Goal: Information Seeking & Learning: Learn about a topic

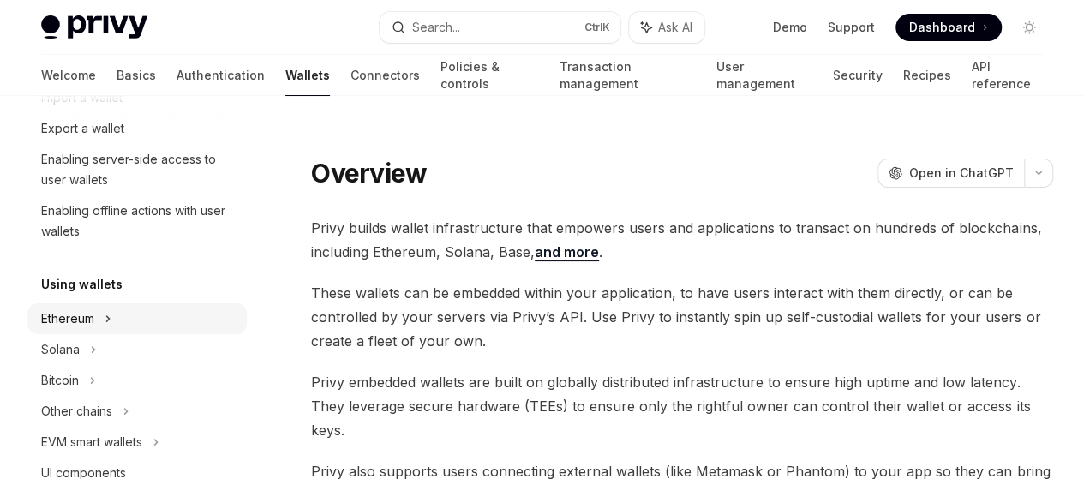
scroll to position [261, 0]
click at [133, 20] on div "Ethereum" at bounding box center [136, 4] width 219 height 31
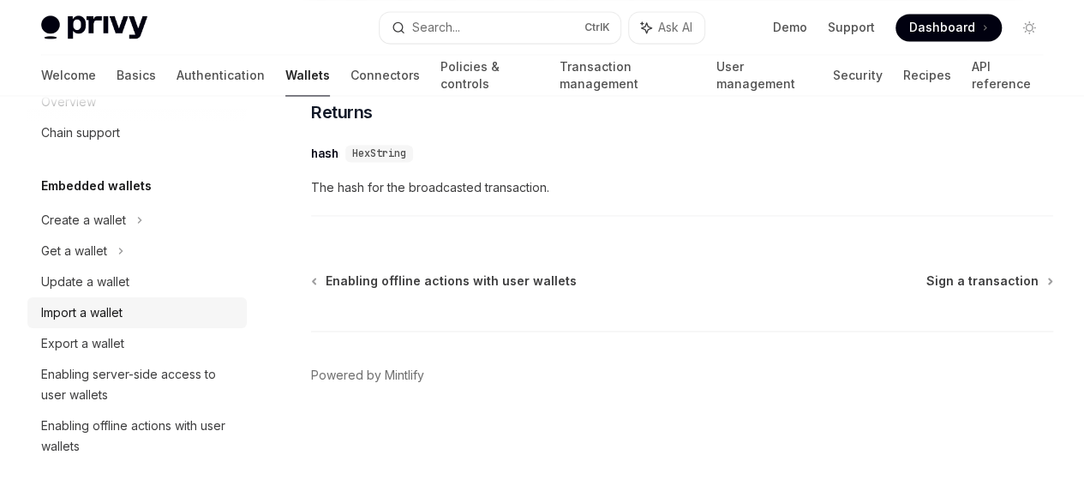
scroll to position [46, 0]
click at [168, 309] on div "Import a wallet" at bounding box center [138, 312] width 195 height 21
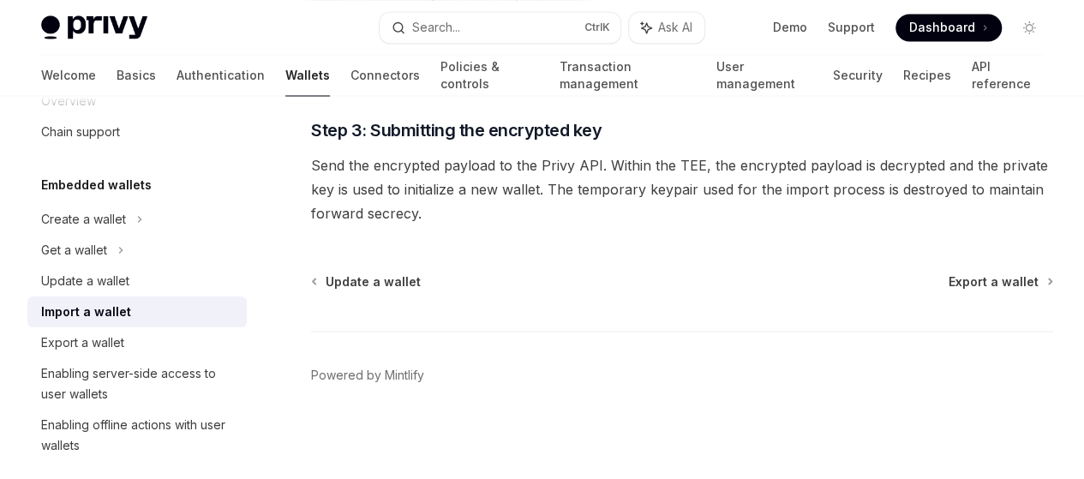
scroll to position [1763, 0]
click at [123, 349] on div "Export a wallet" at bounding box center [82, 342] width 83 height 21
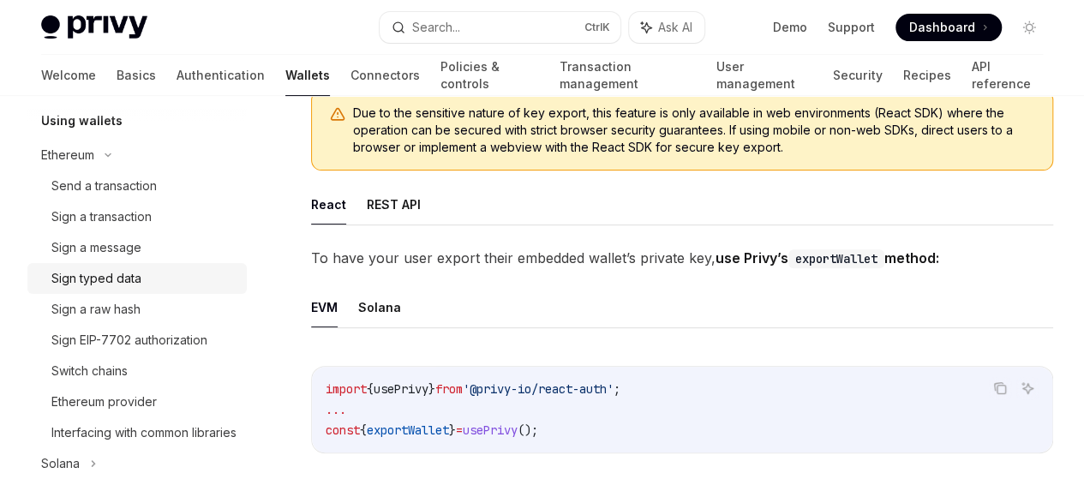
scroll to position [427, 0]
click at [188, 206] on div "Sign a transaction" at bounding box center [143, 214] width 185 height 21
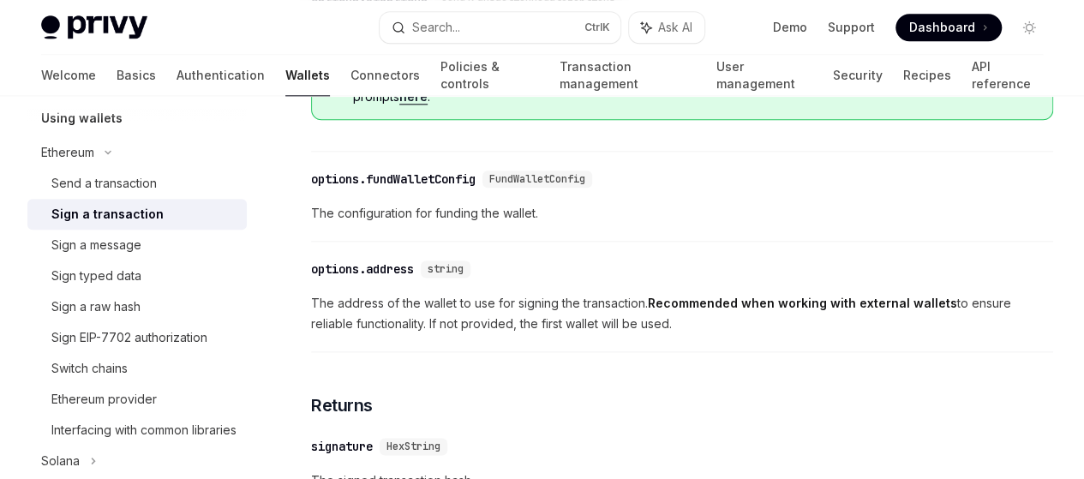
scroll to position [943, 0]
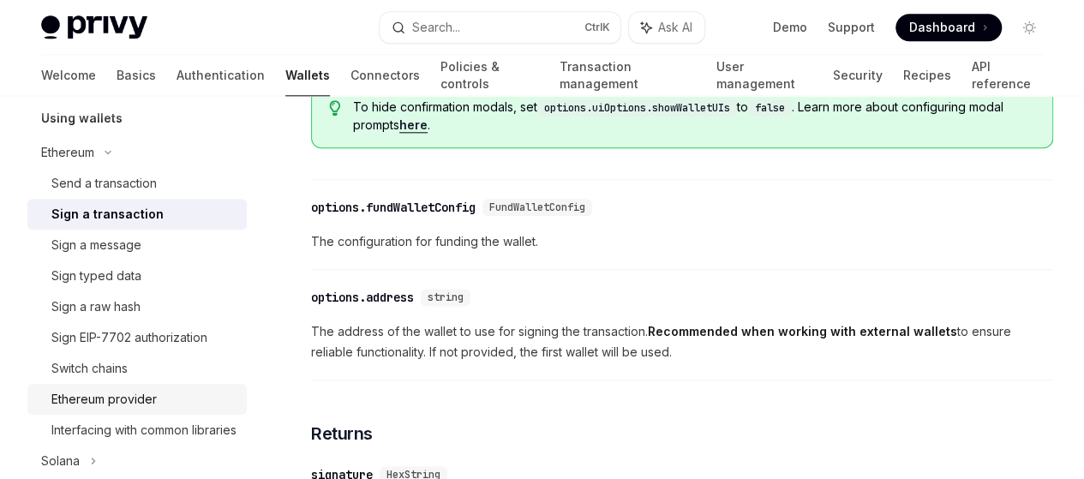
click at [157, 389] on div "Ethereum provider" at bounding box center [143, 399] width 185 height 21
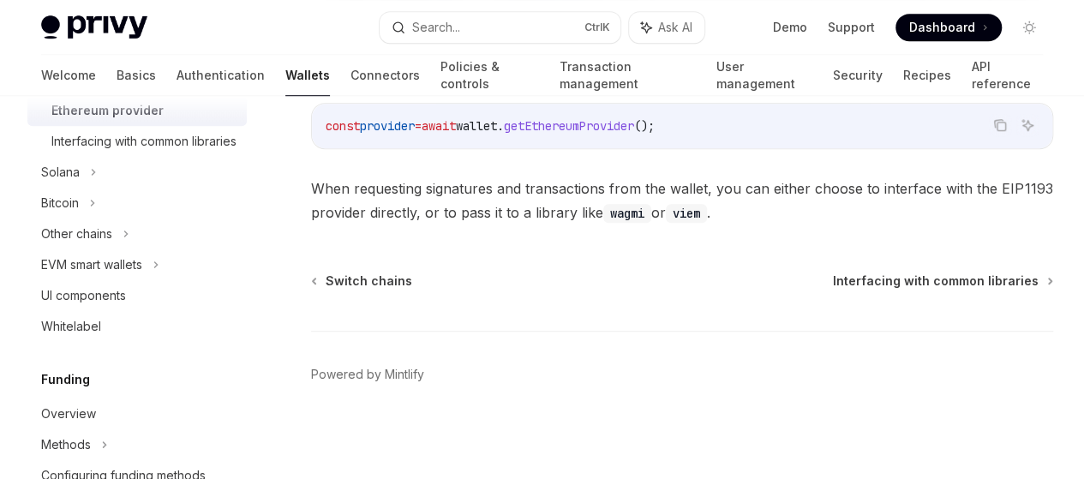
scroll to position [720, 0]
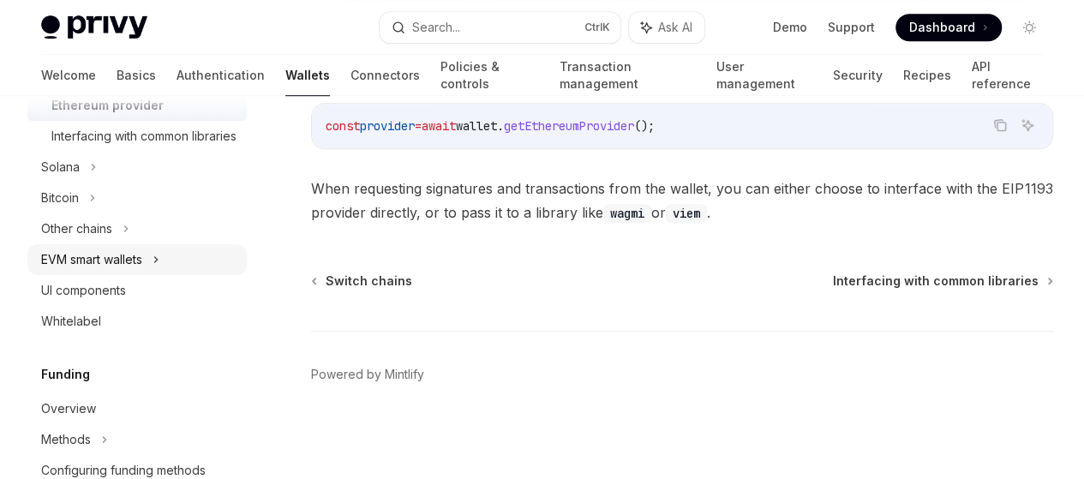
click at [170, 275] on div "EVM smart wallets" at bounding box center [136, 259] width 219 height 31
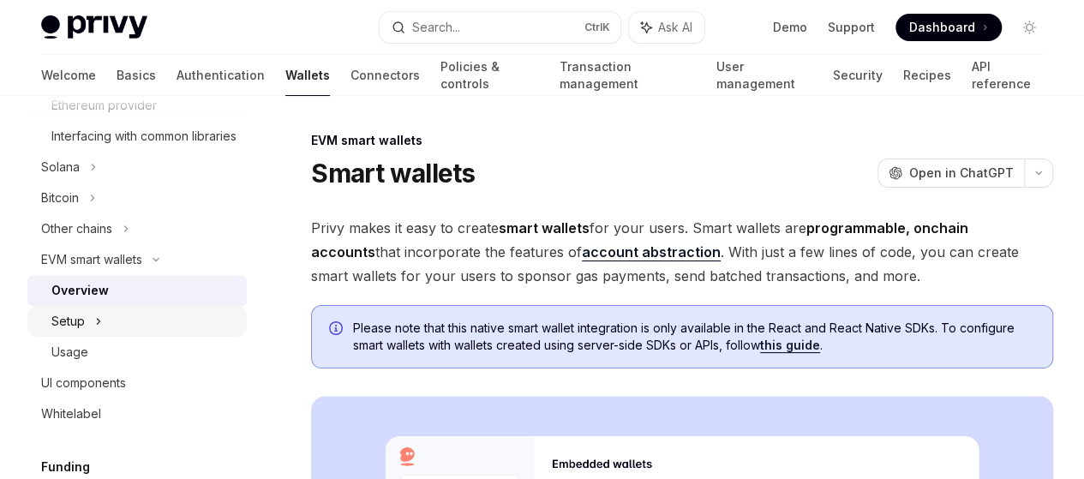
click at [121, 337] on div "Setup" at bounding box center [136, 321] width 219 height 31
type textarea "*"
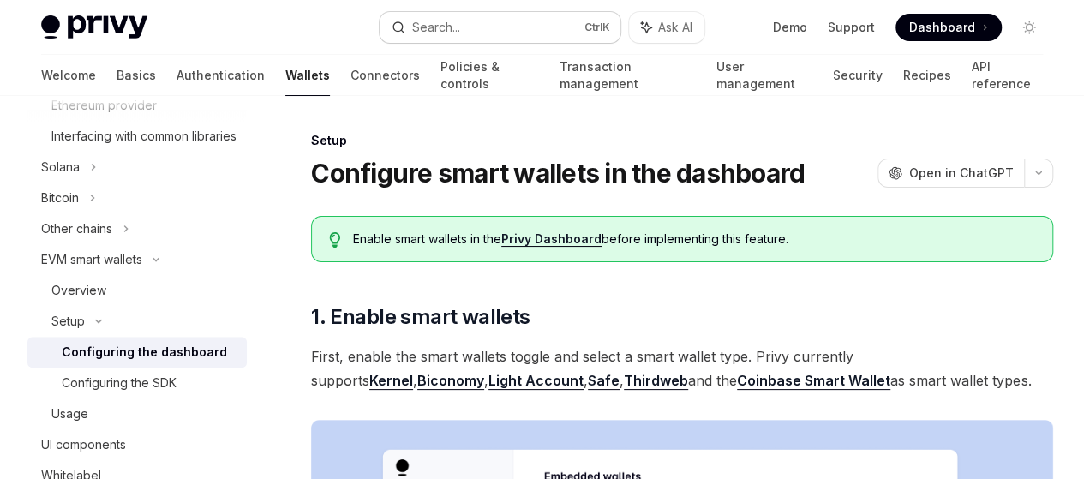
click at [437, 33] on div "Search..." at bounding box center [436, 27] width 48 height 21
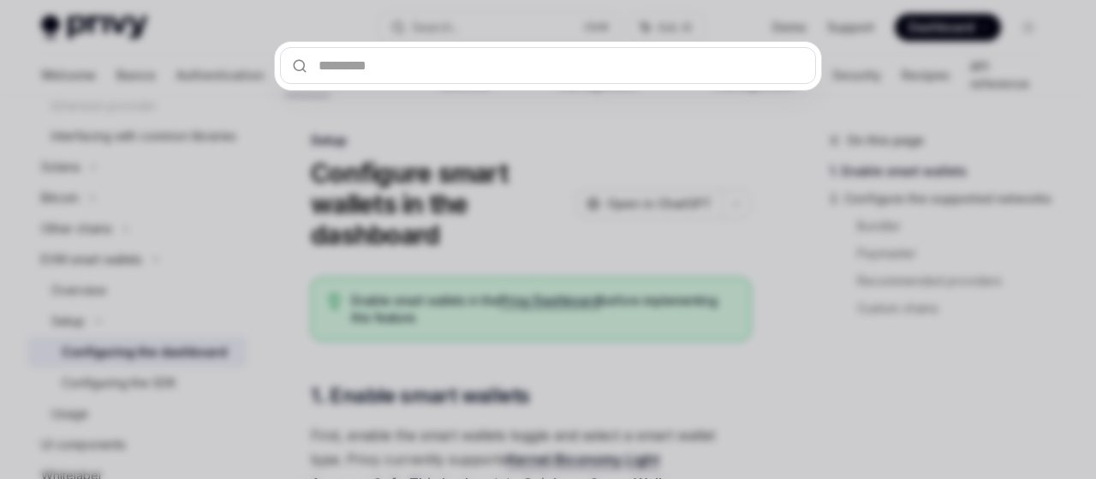
click at [475, 29] on div at bounding box center [548, 239] width 1096 height 479
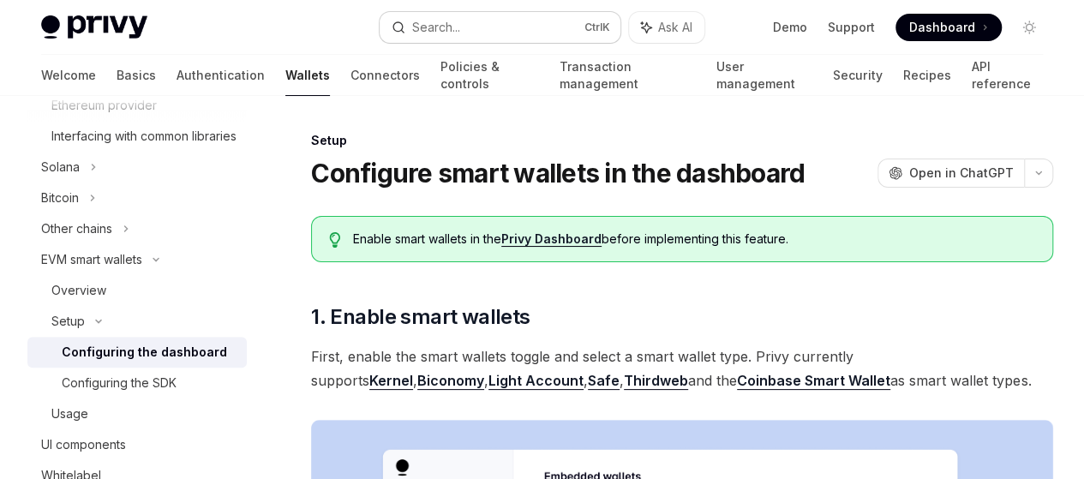
click at [471, 35] on button "Search... Ctrl K" at bounding box center [499, 27] width 241 height 31
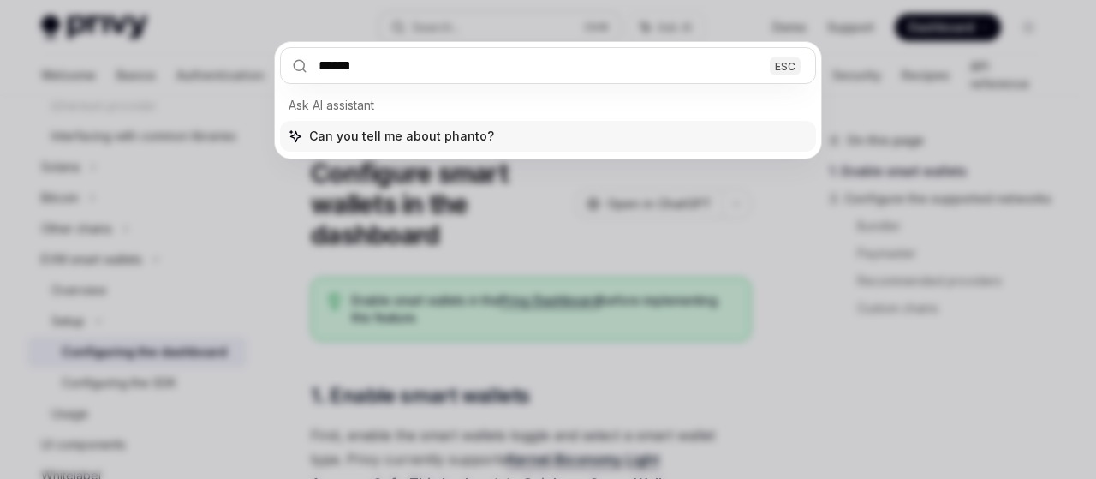
type input "*******"
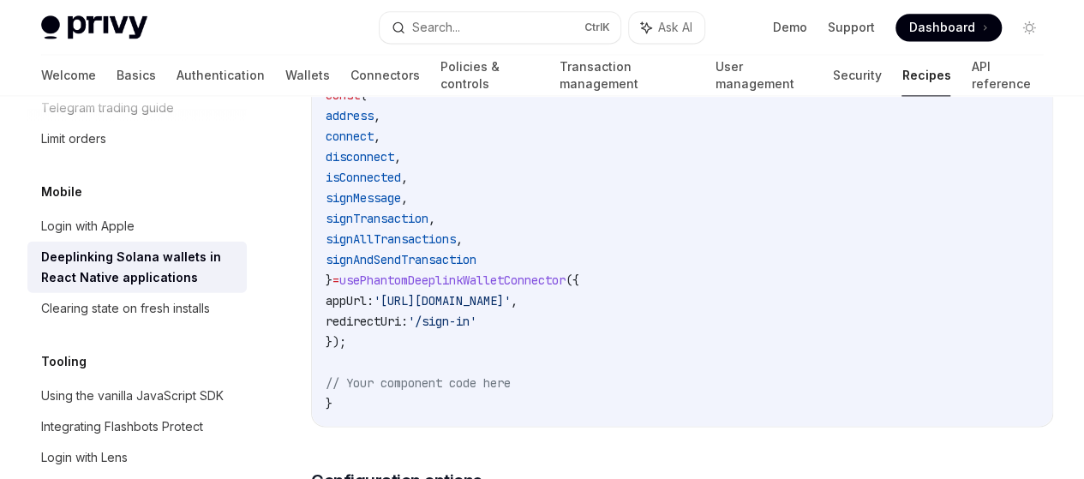
scroll to position [1209, 0]
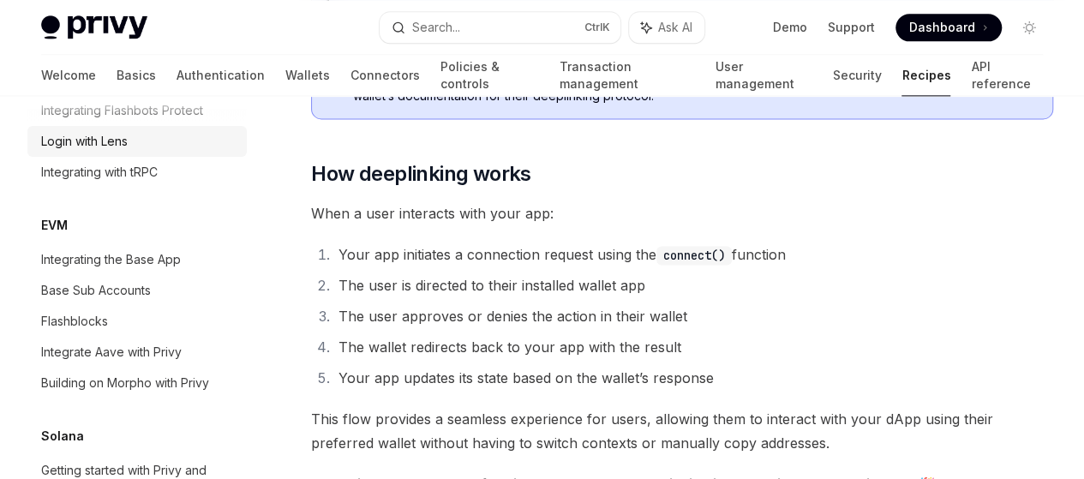
scroll to position [2308, 0]
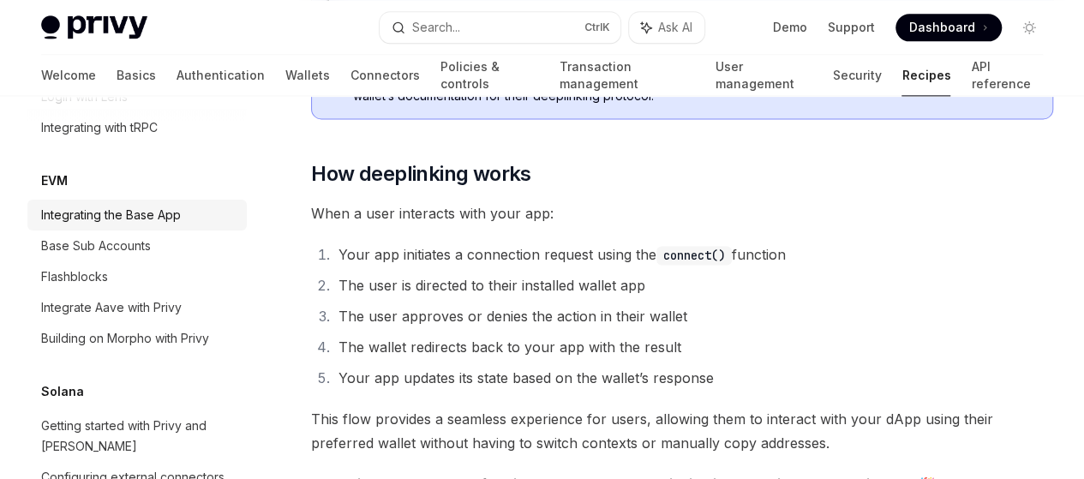
click at [174, 225] on div "Integrating the Base App" at bounding box center [111, 215] width 140 height 21
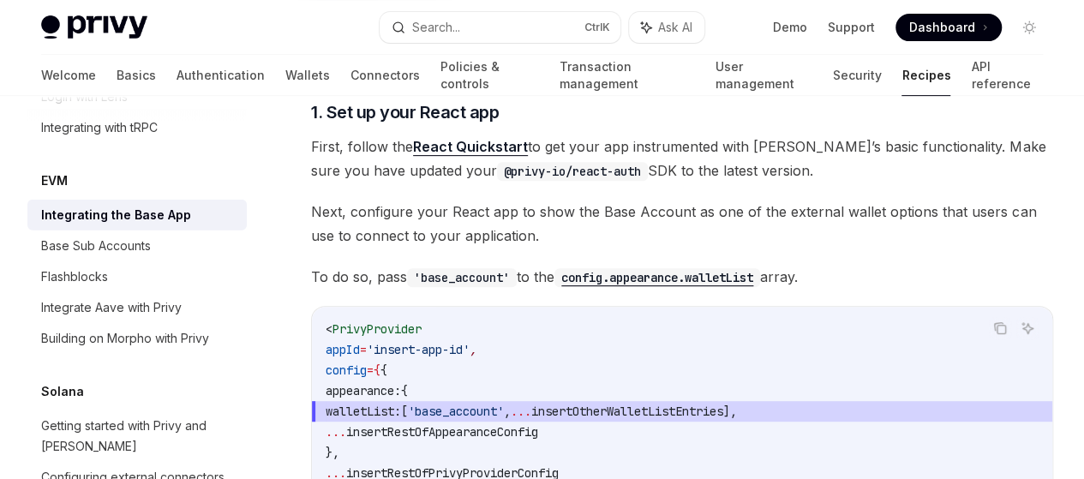
scroll to position [276, 0]
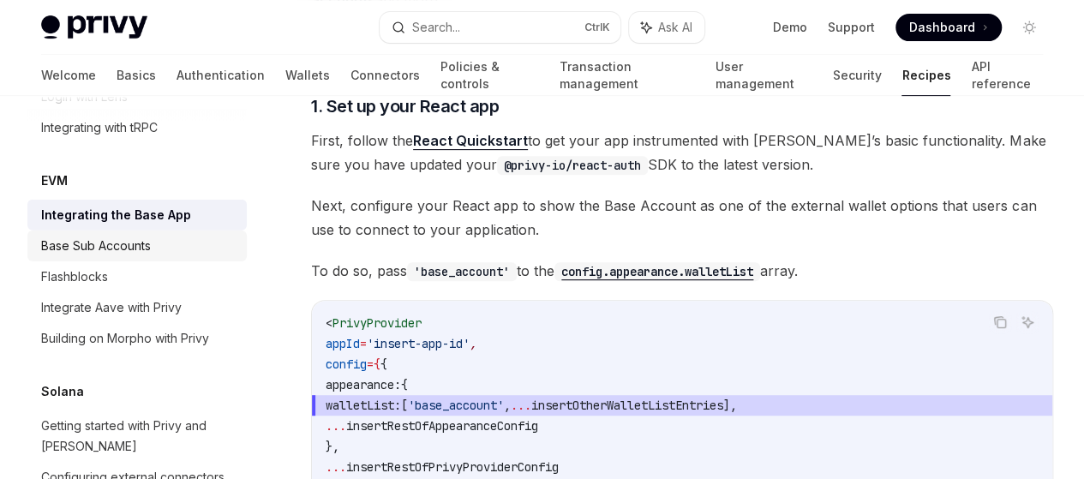
click at [153, 256] on div "Base Sub Accounts" at bounding box center [138, 246] width 195 height 21
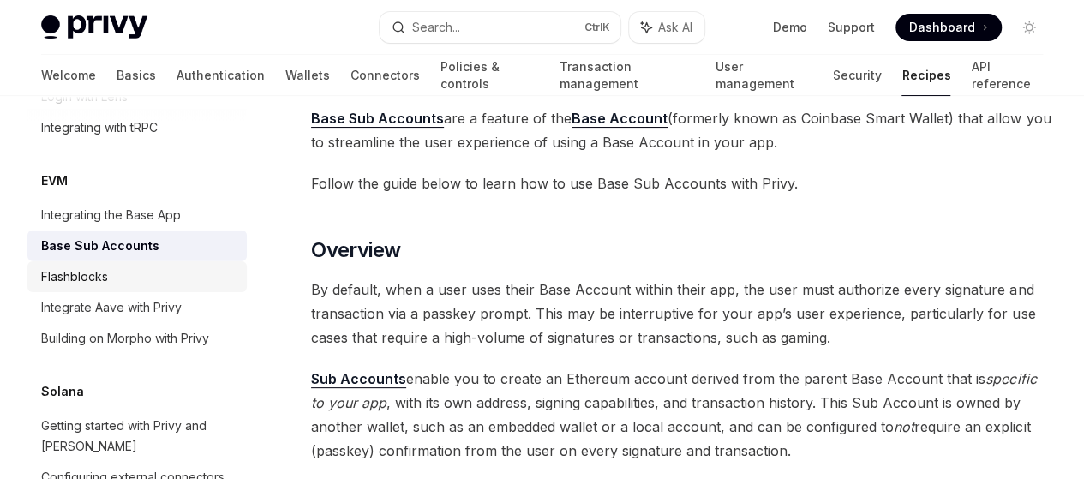
scroll to position [110, 0]
click at [190, 287] on div "Flashblocks" at bounding box center [138, 276] width 195 height 21
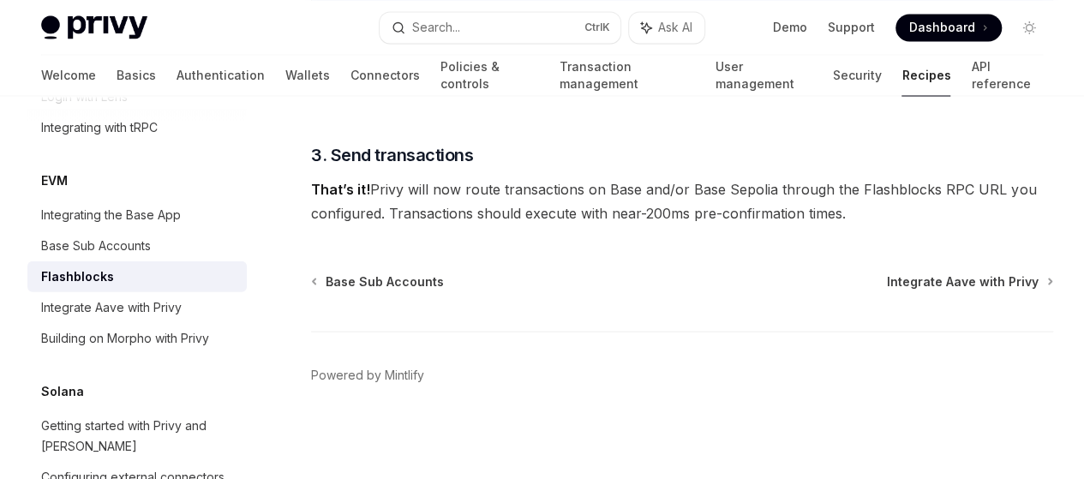
scroll to position [1782, 0]
drag, startPoint x: 392, startPoint y: 258, endPoint x: 299, endPoint y: 166, distance: 130.8
click at [392, 224] on span "That’s it! Privy will now route transactions on Base and/or Base Sepolia throug…" at bounding box center [682, 200] width 742 height 48
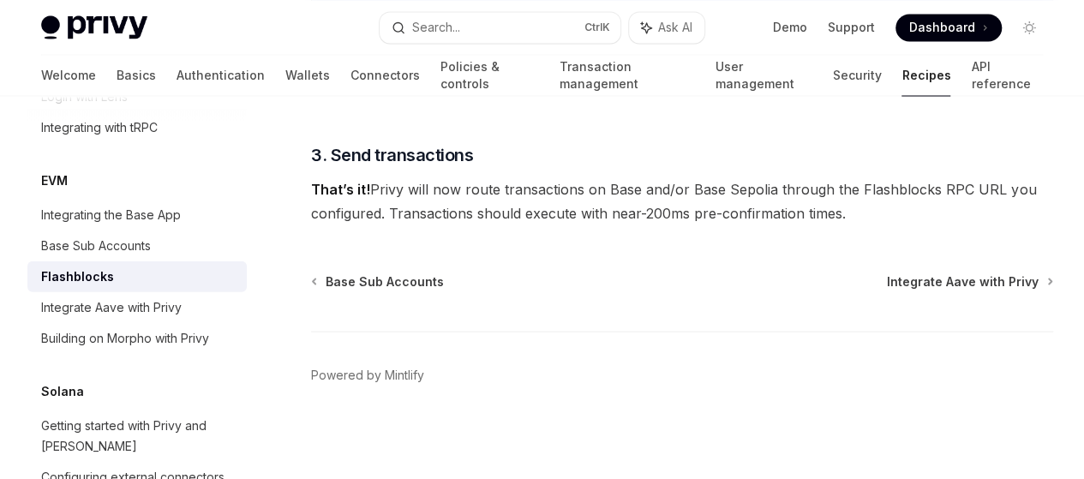
click at [400, 224] on span "That’s it! Privy will now route transactions on Base and/or Base Sepolia throug…" at bounding box center [682, 200] width 742 height 48
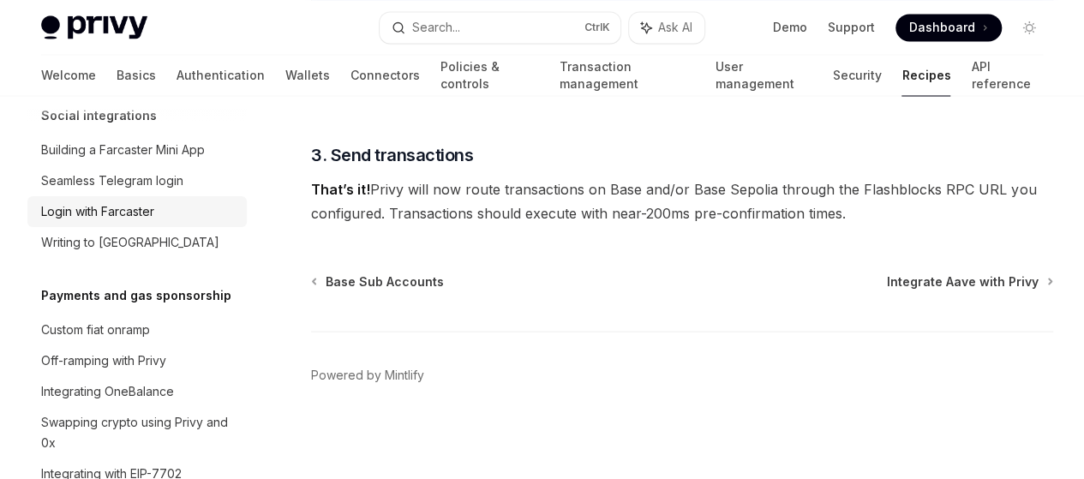
scroll to position [1264, 0]
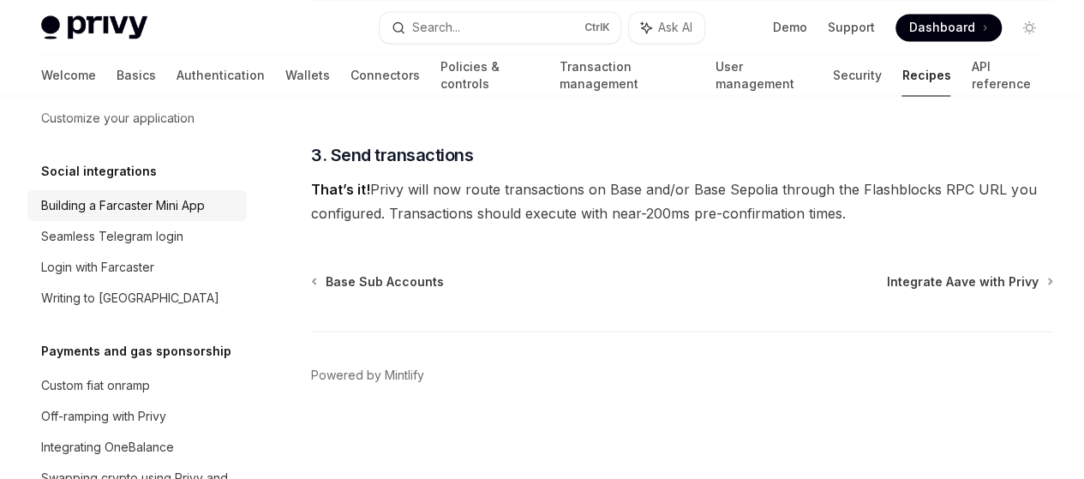
click at [191, 216] on div "Building a Farcaster Mini App" at bounding box center [123, 205] width 164 height 21
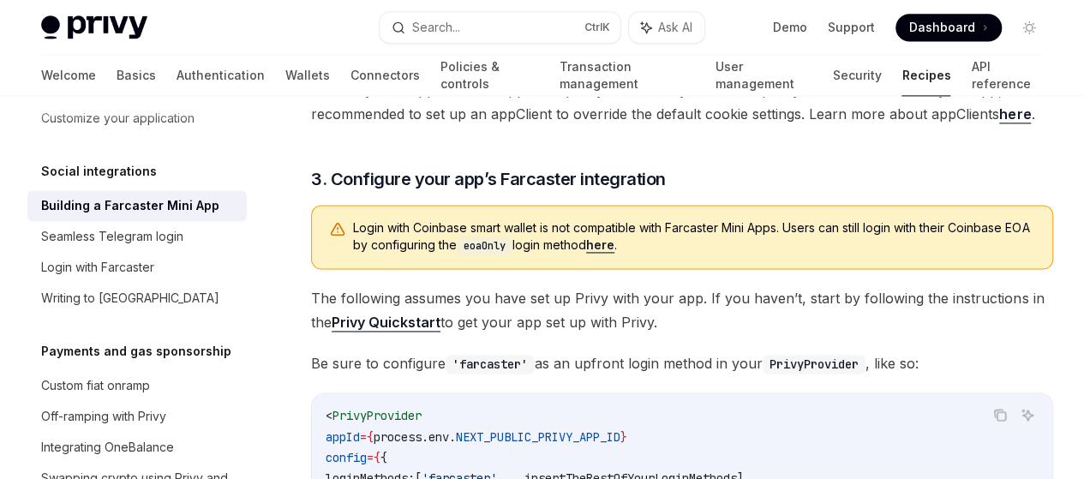
scroll to position [1162, 0]
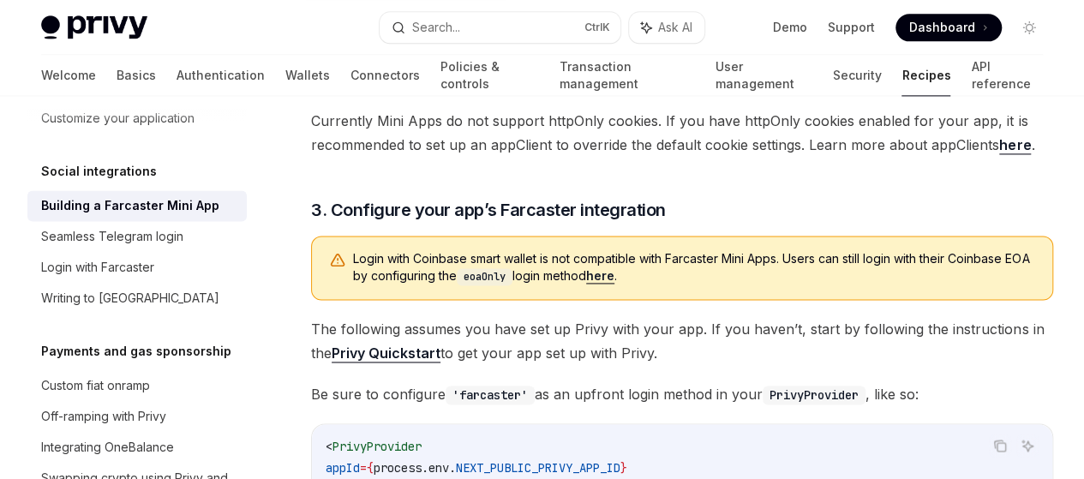
drag, startPoint x: 469, startPoint y: 324, endPoint x: 319, endPoint y: 319, distance: 150.0
copy code "[URL][DOMAIN_NAME]"
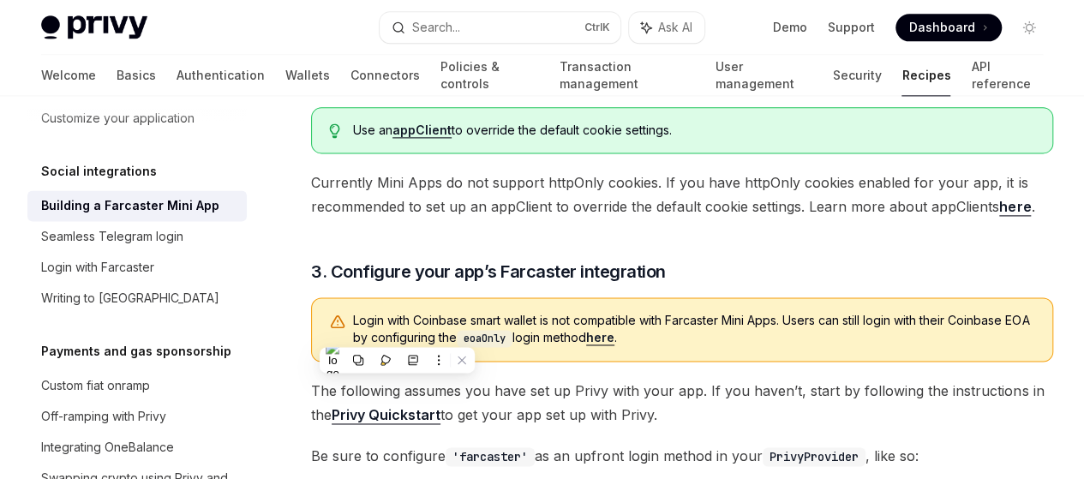
scroll to position [1102, 0]
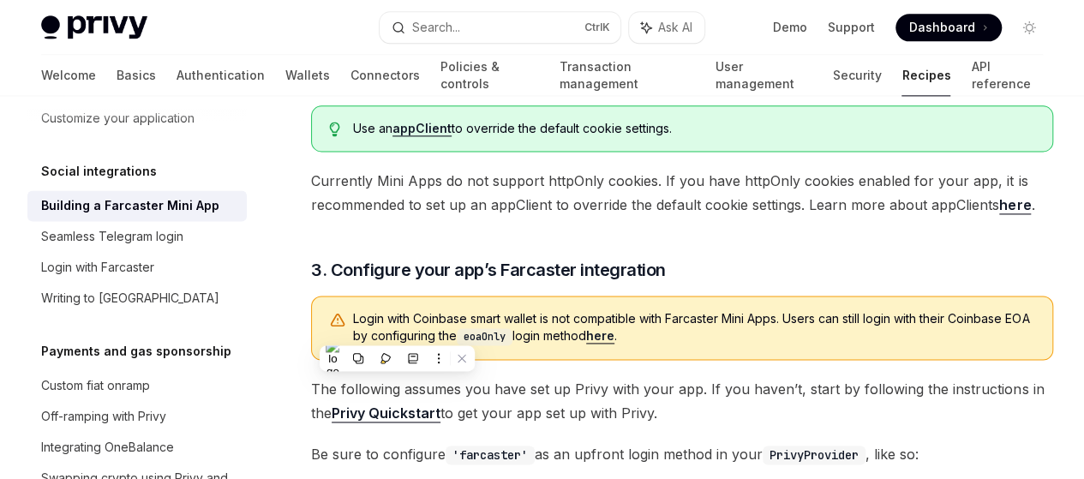
drag, startPoint x: 489, startPoint y: 180, endPoint x: 361, endPoint y: 190, distance: 128.0
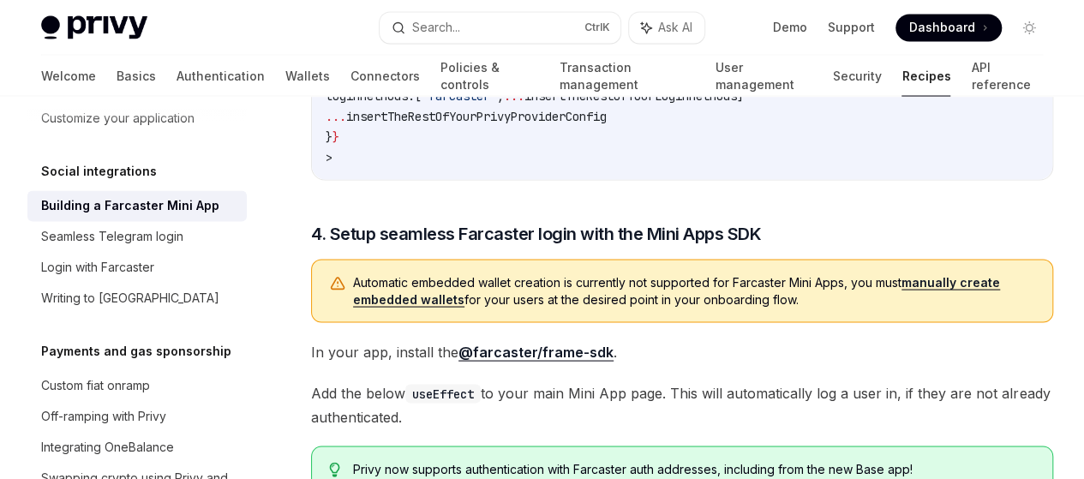
scroll to position [1632, 0]
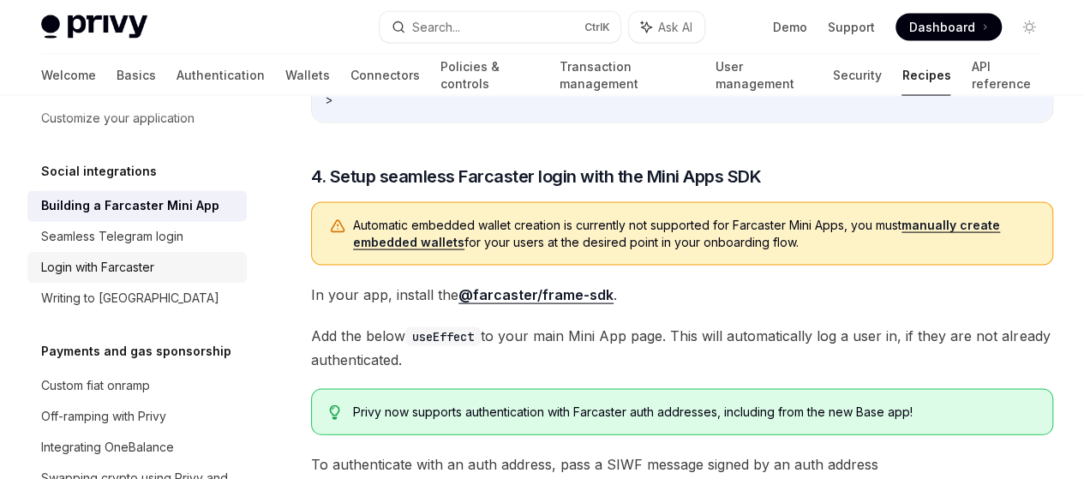
click at [158, 278] on div "Login with Farcaster" at bounding box center [138, 267] width 195 height 21
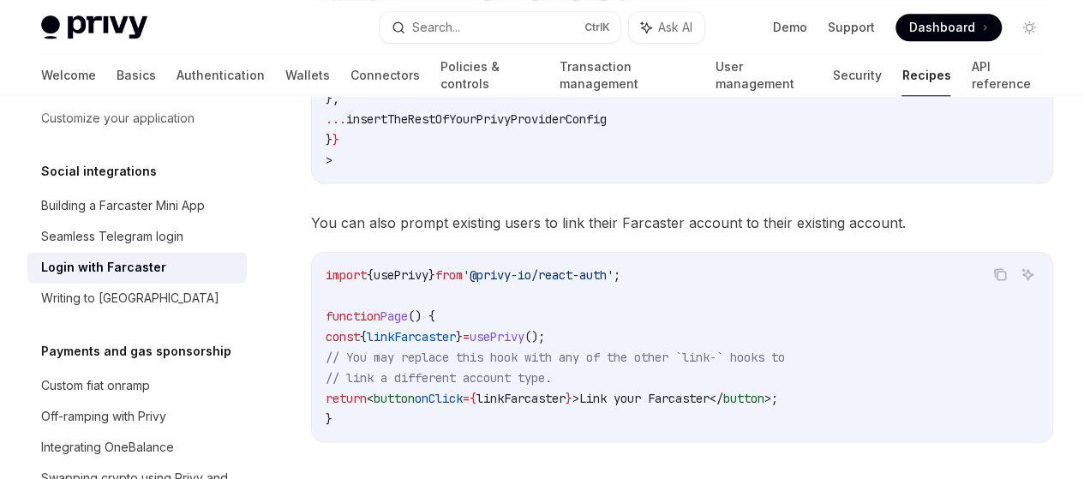
scroll to position [915, 0]
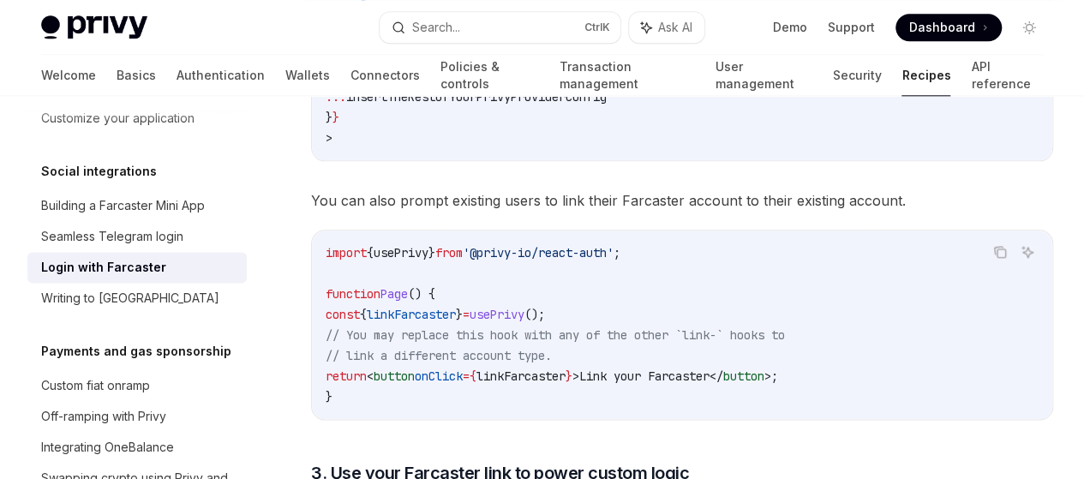
click at [396, 43] on span "appearance:" at bounding box center [362, 34] width 75 height 15
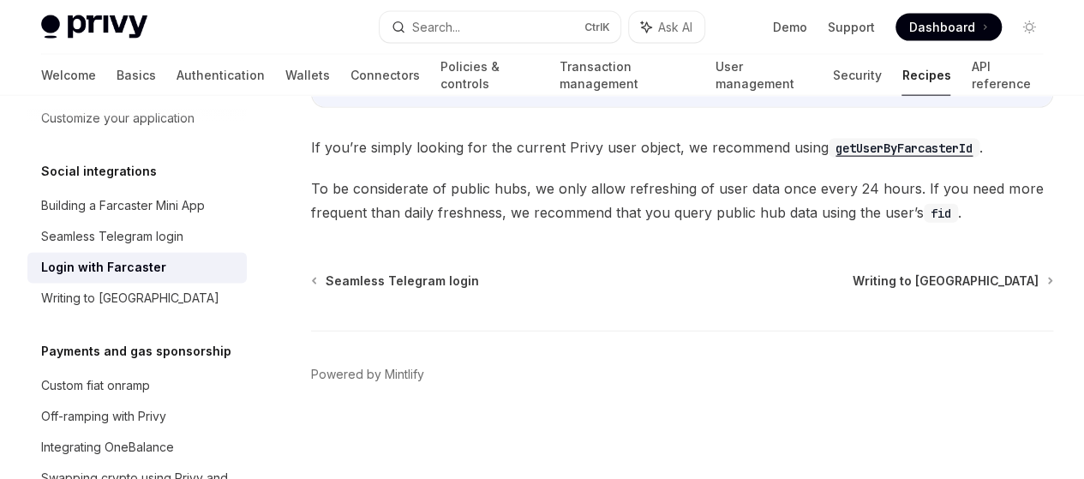
scroll to position [2321, 0]
click at [106, 308] on div "Writing to [GEOGRAPHIC_DATA]" at bounding box center [130, 298] width 178 height 21
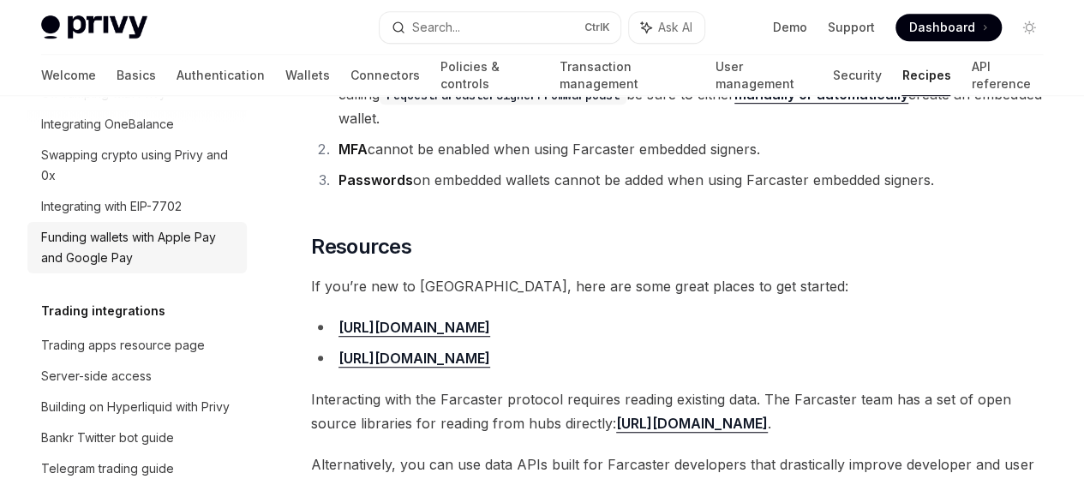
scroll to position [1586, 0]
click at [139, 110] on link "Off-ramping with Privy" at bounding box center [136, 94] width 219 height 31
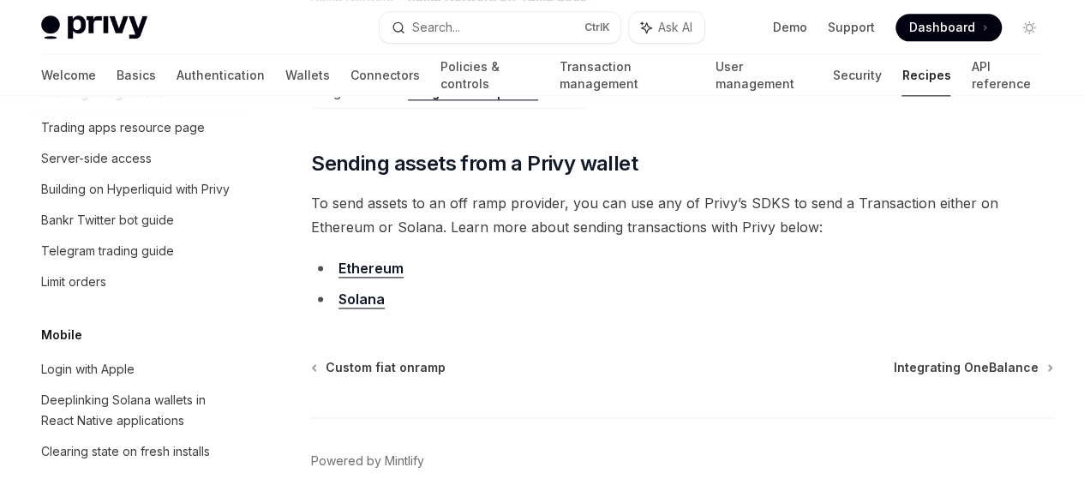
scroll to position [1806, 0]
click at [183, 230] on div "Bankr Twitter bot guide" at bounding box center [138, 219] width 195 height 21
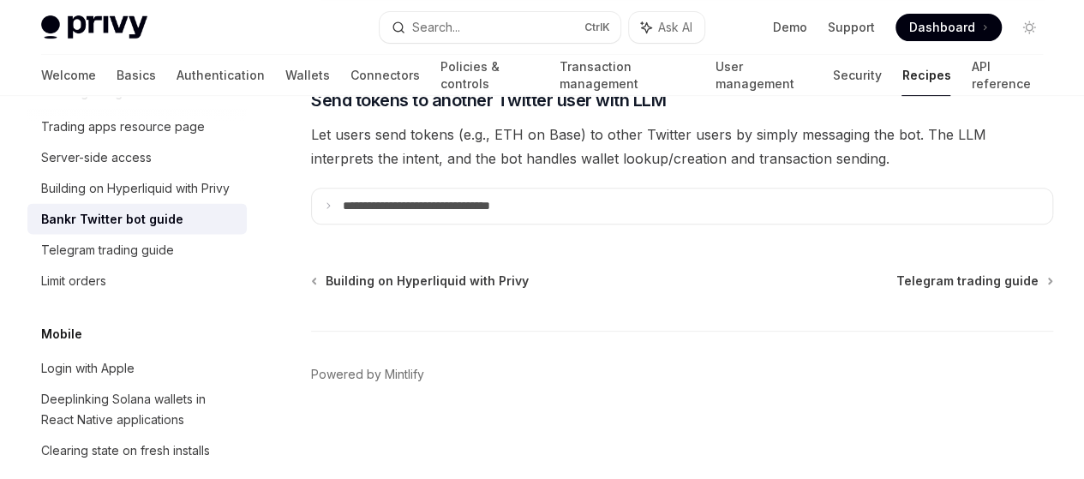
scroll to position [3931, 0]
click at [176, 260] on div "Telegram trading guide" at bounding box center [138, 250] width 195 height 21
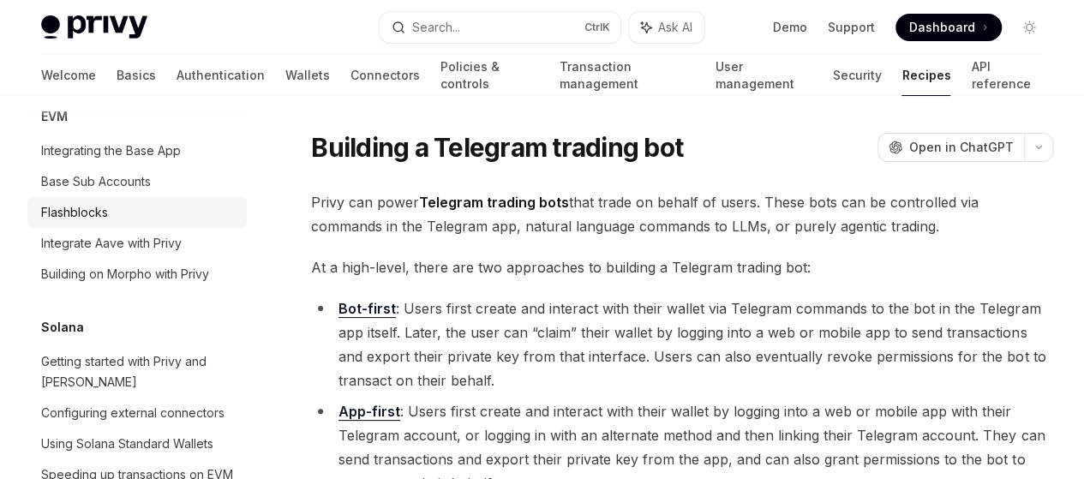
scroll to position [2422, 0]
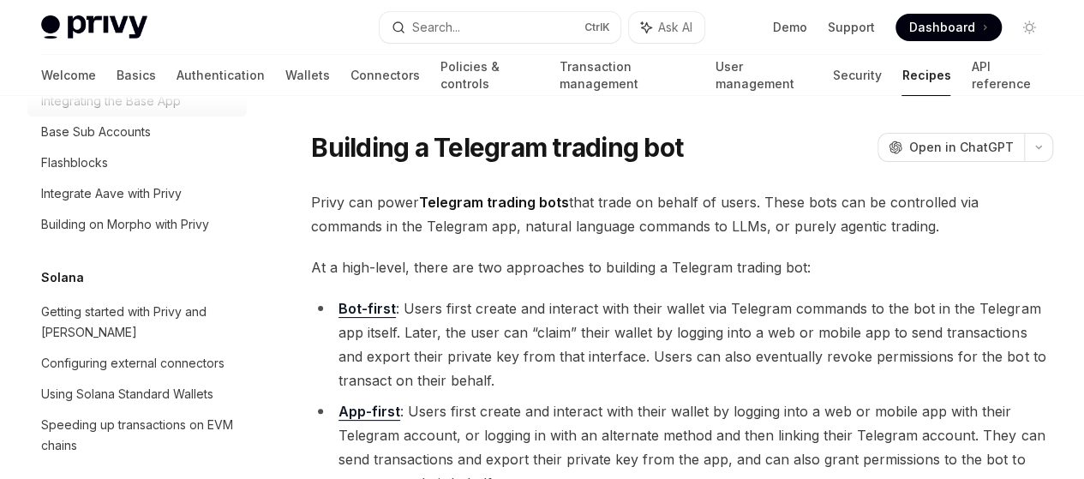
click at [163, 111] on div "Integrating the Base App" at bounding box center [111, 101] width 140 height 21
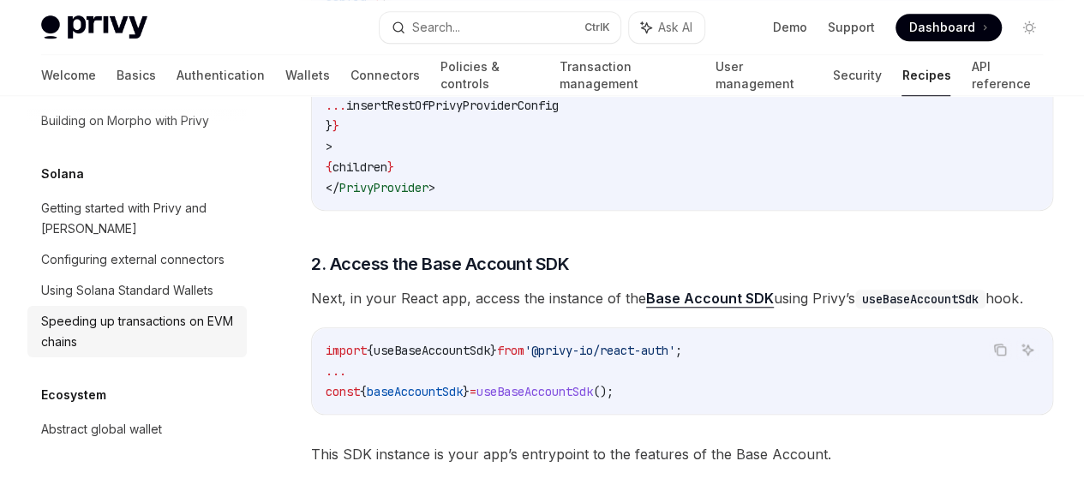
scroll to position [2648, 0]
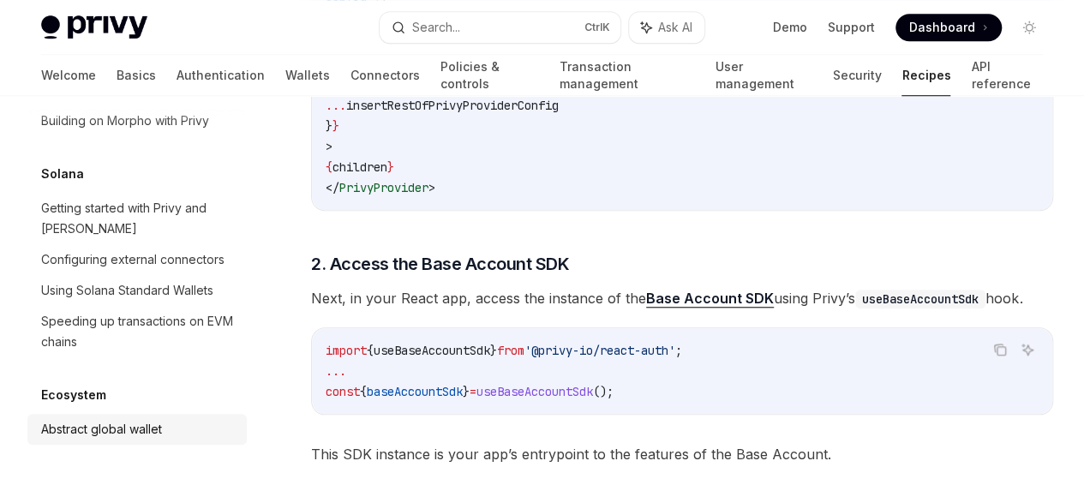
click at [115, 426] on div "Abstract global wallet" at bounding box center [101, 429] width 121 height 21
type textarea "*"
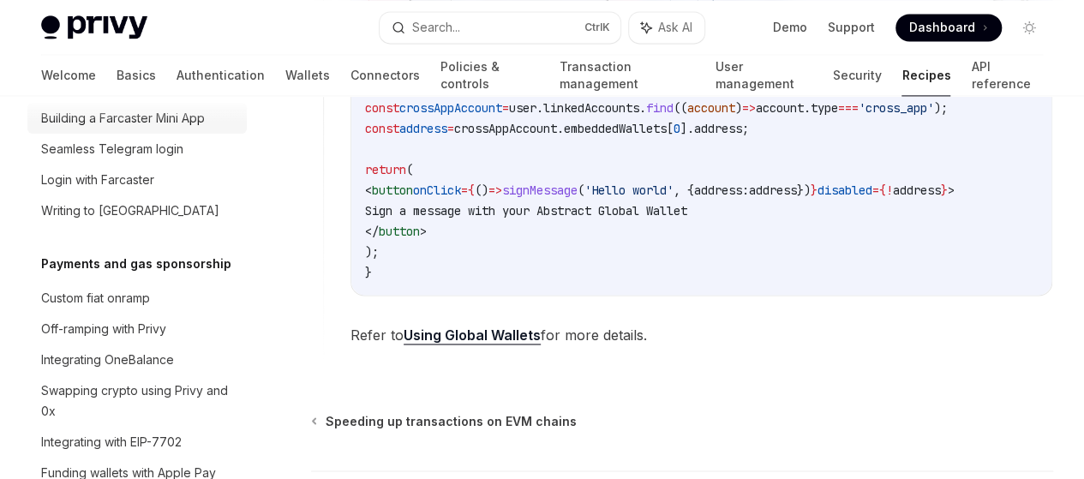
scroll to position [1353, 0]
